Goal: Learn about a topic

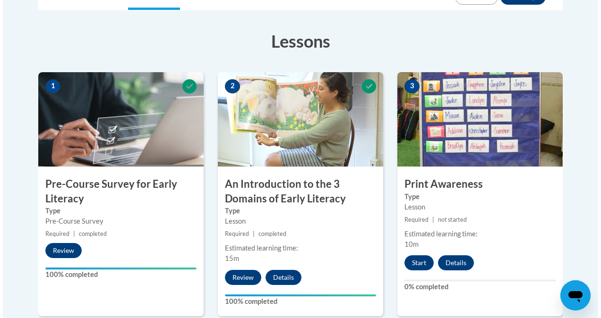
scroll to position [246, 0]
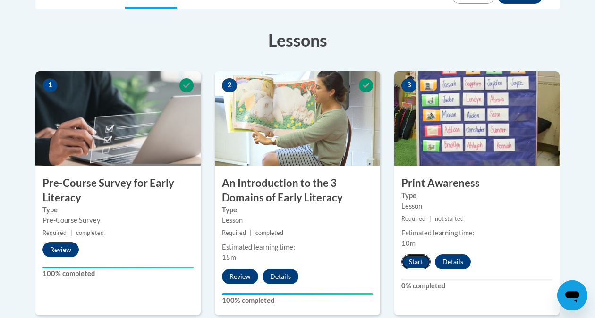
click at [411, 266] on button "Start" at bounding box center [415, 262] width 29 height 15
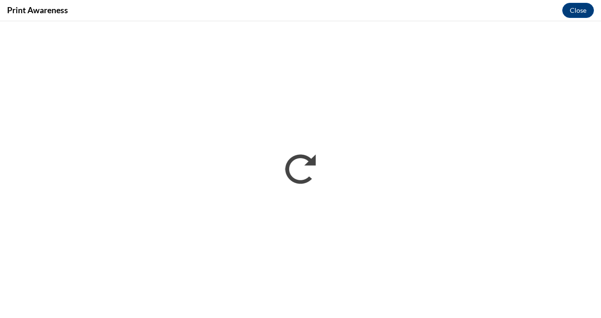
scroll to position [0, 0]
